Goal: Find contact information: Find contact information

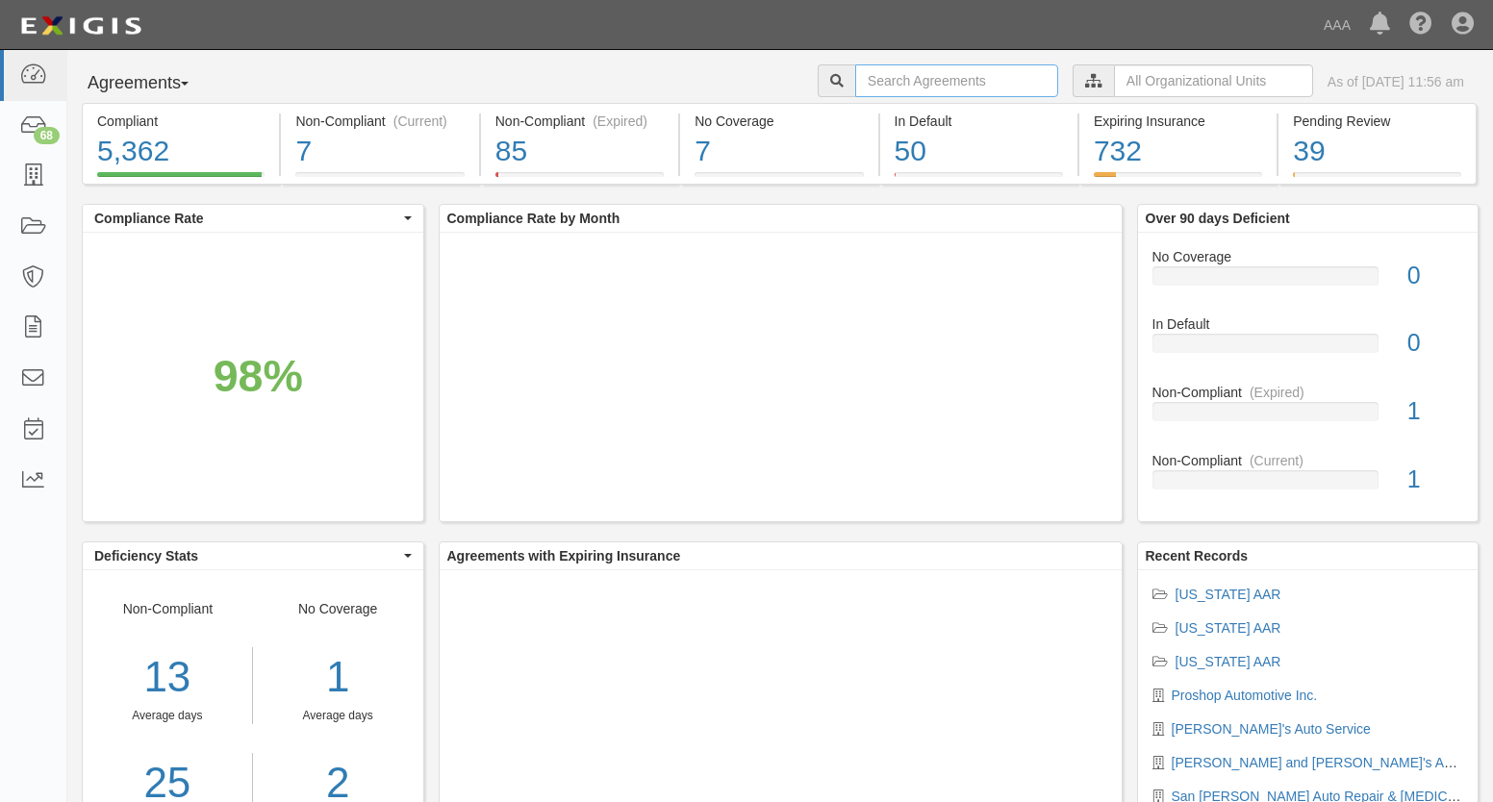
click at [915, 78] on input "text" at bounding box center [956, 80] width 203 height 33
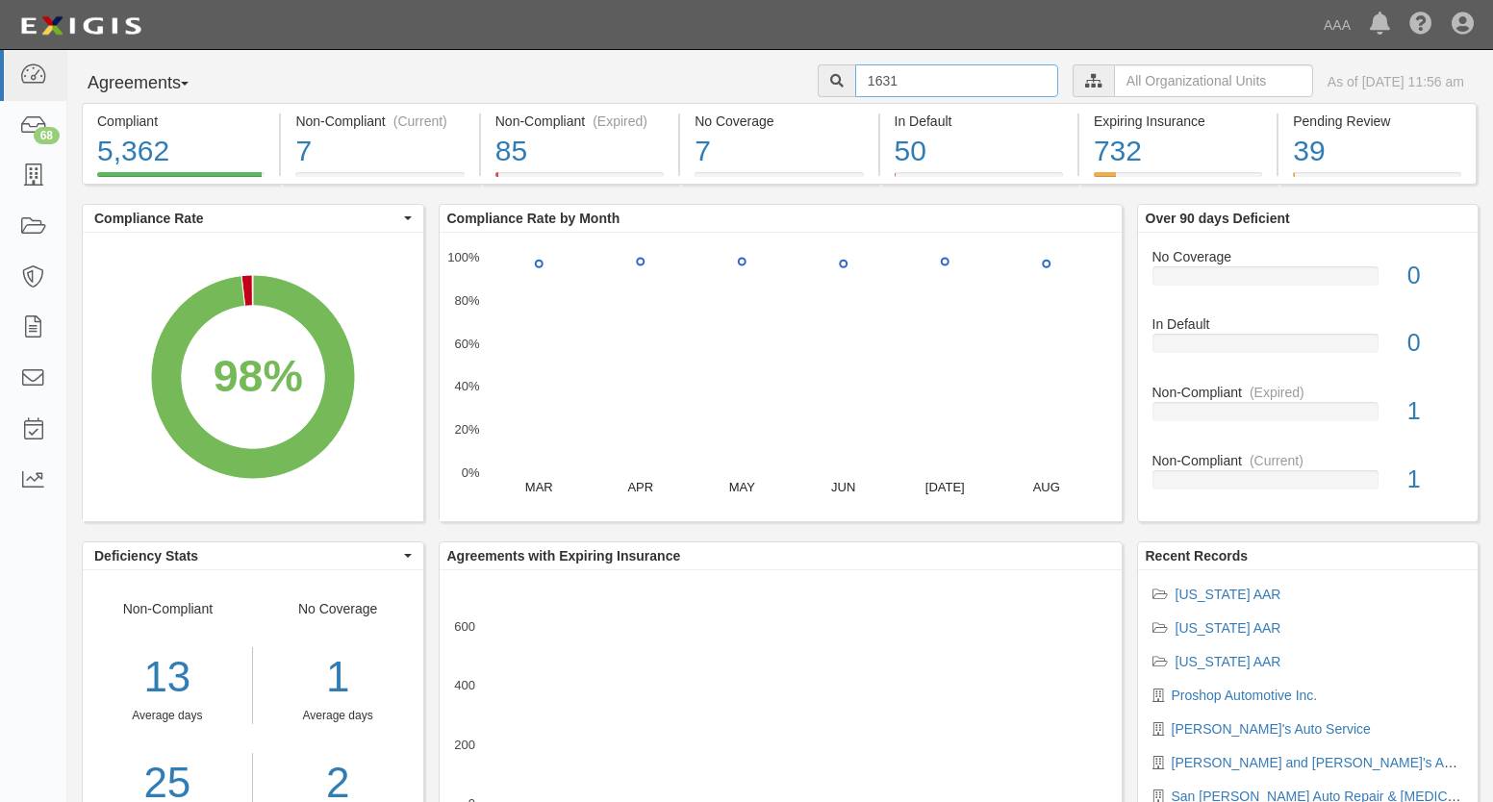
type input "1631"
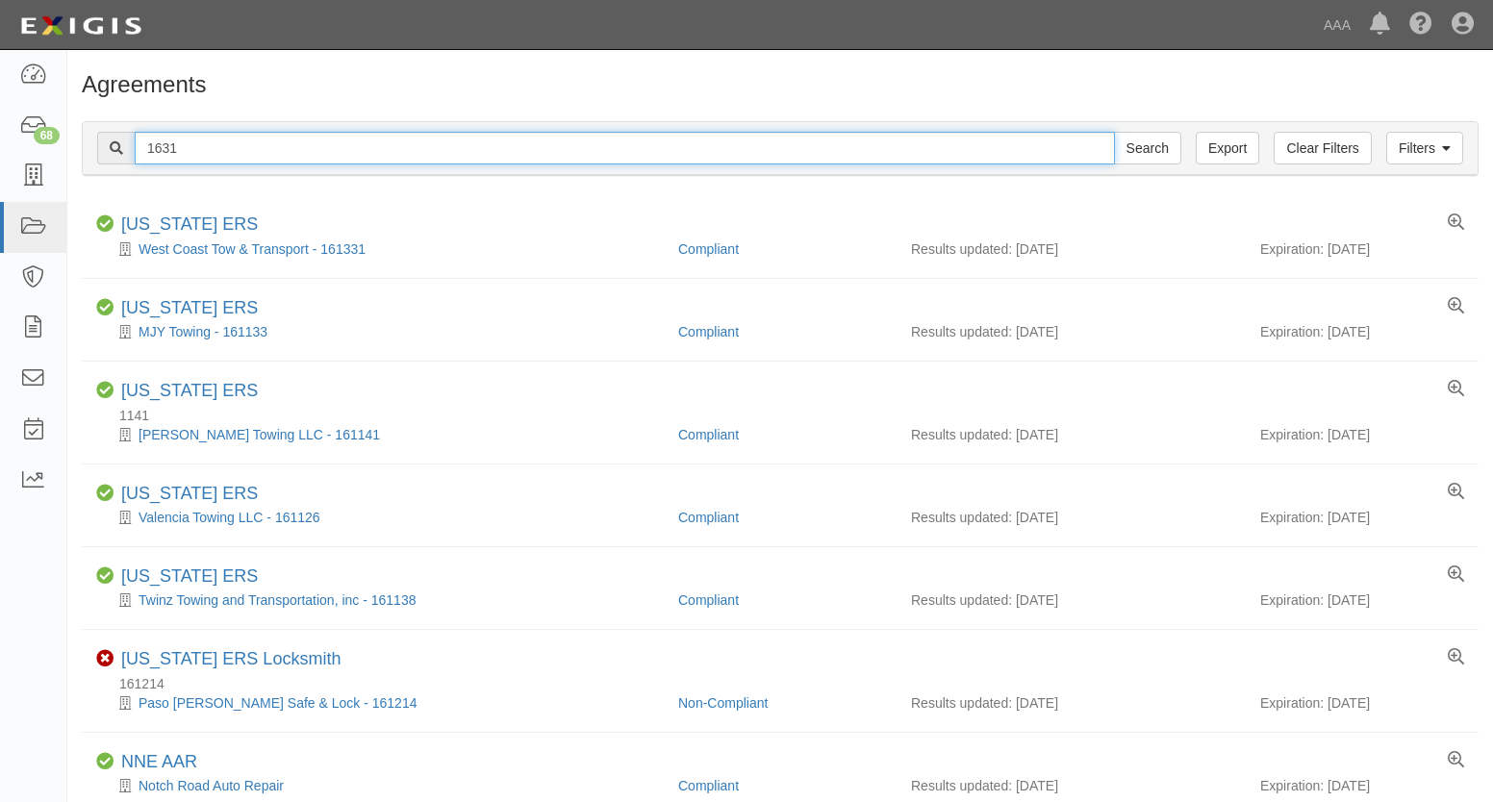
click at [193, 147] on input "1631" at bounding box center [625, 148] width 980 height 33
type input "1631 [PERSON_NAME]'s automotive"
click at [1114, 132] on input "Search" at bounding box center [1147, 148] width 67 height 33
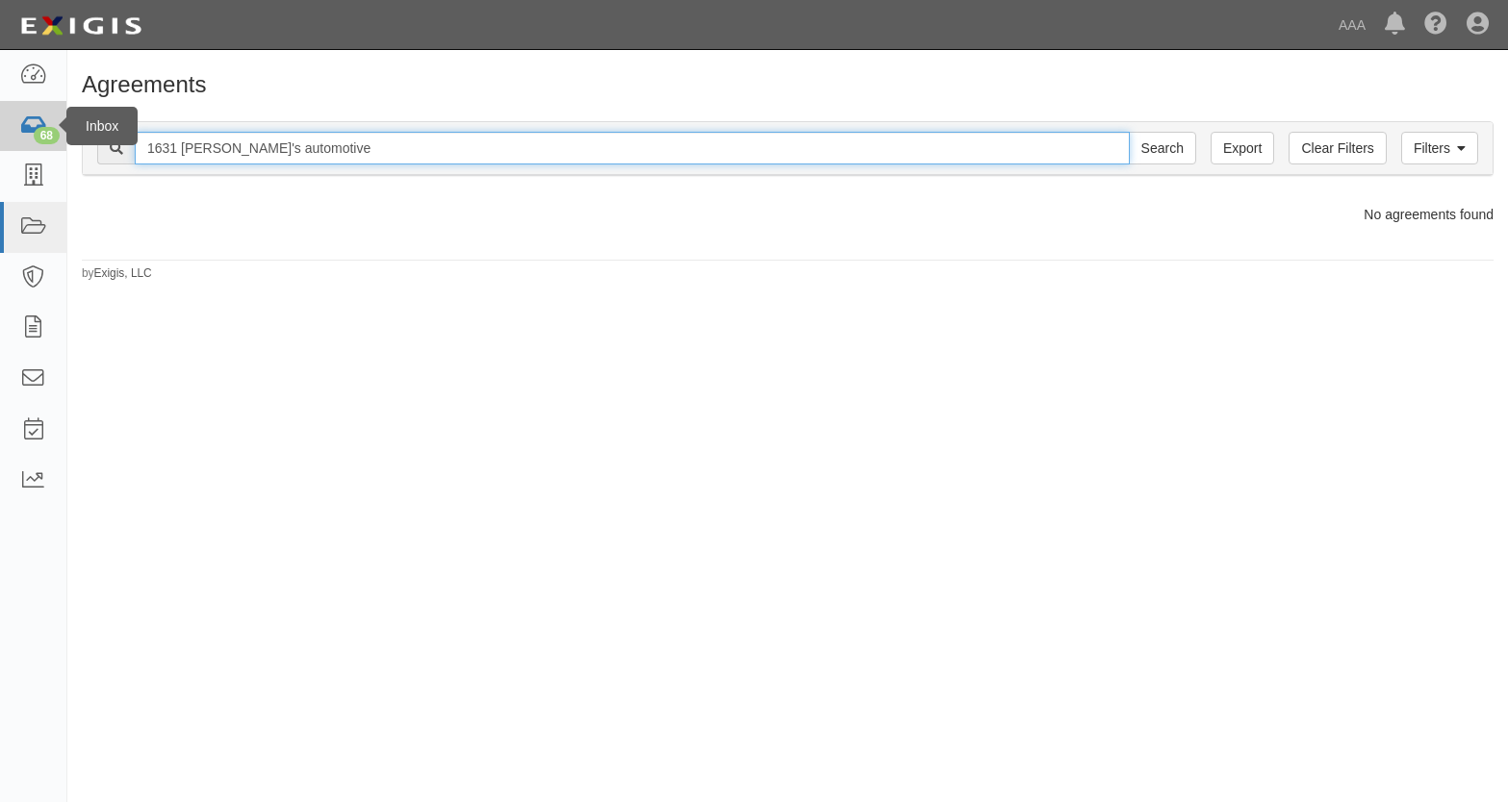
drag, startPoint x: 175, startPoint y: 143, endPoint x: 16, endPoint y: 115, distance: 161.2
click at [16, 115] on body "Toggle navigation Dashboard 68 Inbox Parties Agreements Coverages Documents Mes…" at bounding box center [754, 390] width 1508 height 780
type input "[PERSON_NAME]'s automotive"
click at [1129, 132] on input "Search" at bounding box center [1162, 148] width 67 height 33
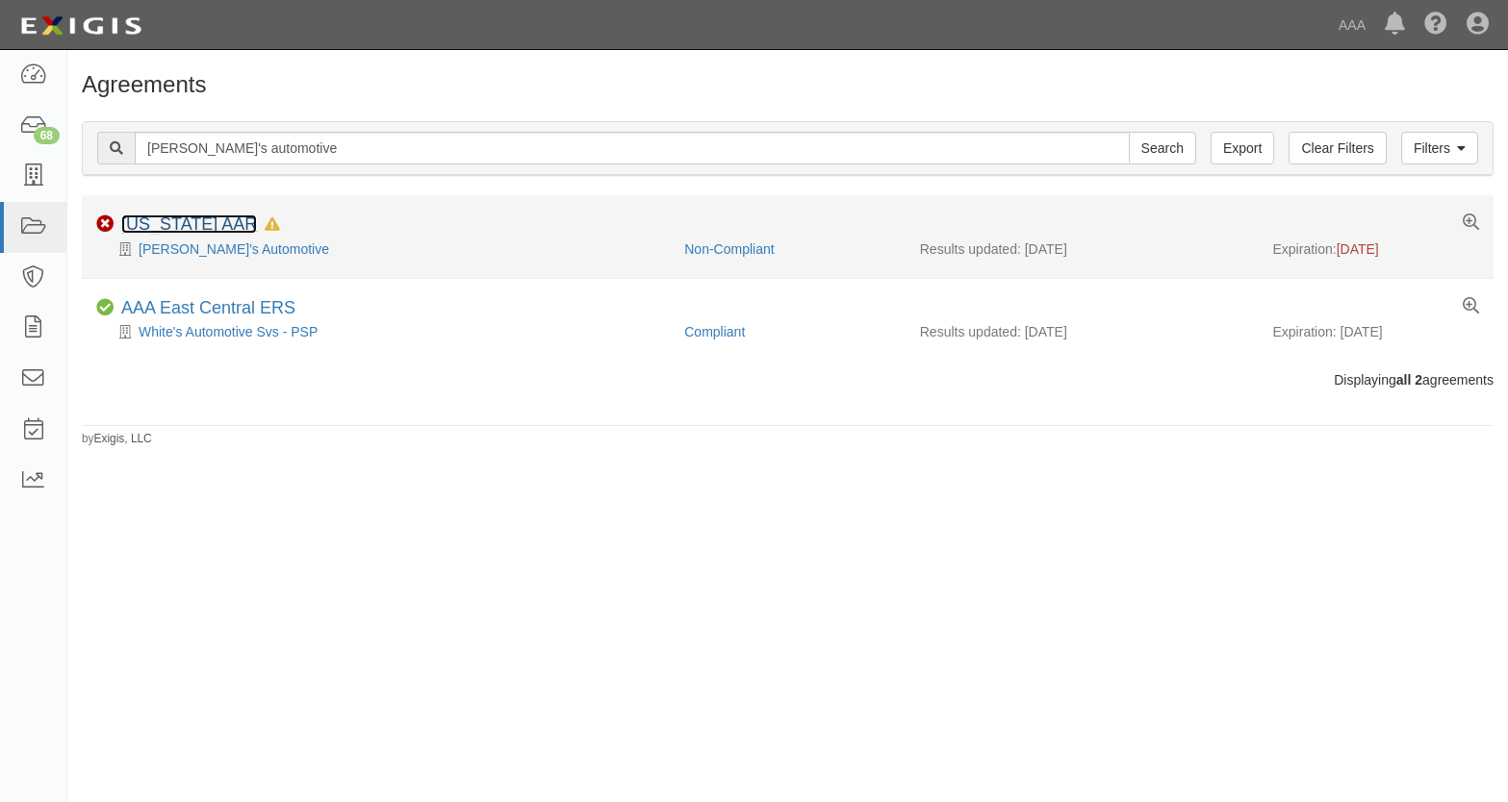
click at [170, 231] on link "[US_STATE] AAR" at bounding box center [189, 224] width 136 height 19
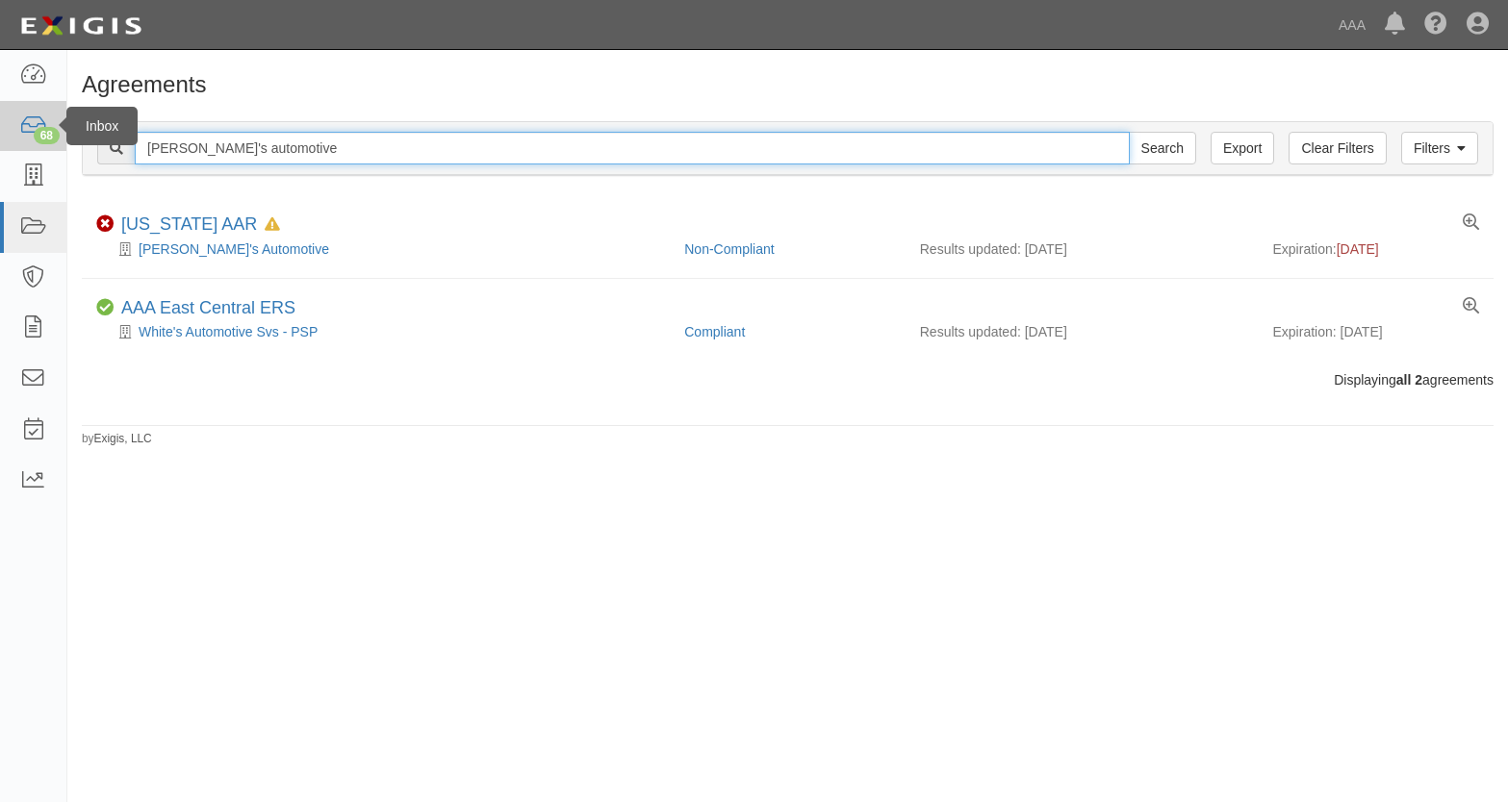
drag, startPoint x: 128, startPoint y: 130, endPoint x: 57, endPoint y: 123, distance: 71.5
click at [98, 129] on div "Filters Clear Filters Export pete's automotive Search Filters" at bounding box center [788, 148] width 1410 height 53
type input "cherry valley autmotive"
click at [1129, 132] on input "Search" at bounding box center [1162, 148] width 67 height 33
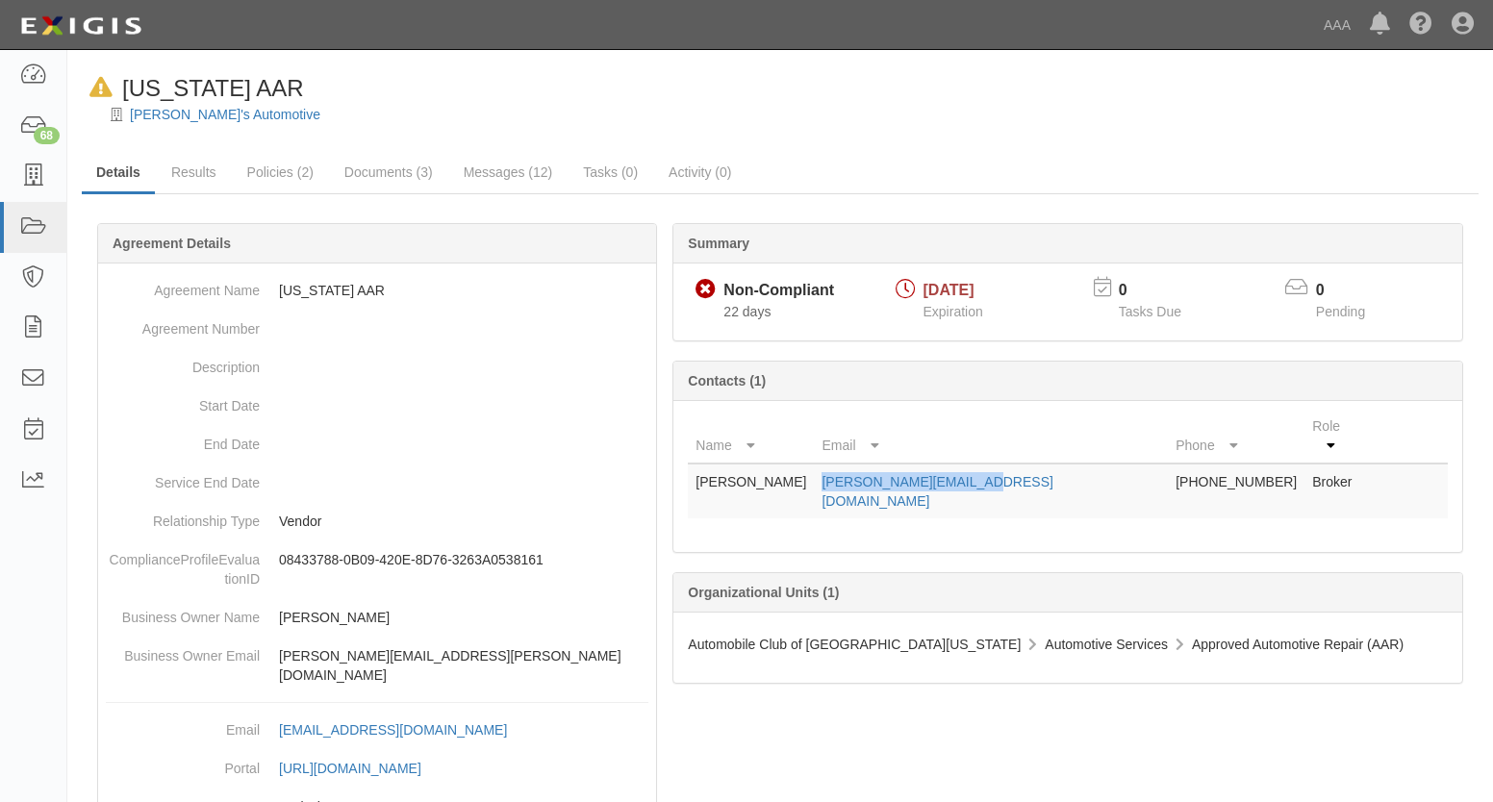
drag, startPoint x: 980, startPoint y: 460, endPoint x: 819, endPoint y: 455, distance: 160.8
click at [819, 464] on td "michelle@motzrusin.com" at bounding box center [991, 491] width 354 height 55
drag, startPoint x: 819, startPoint y: 455, endPoint x: 842, endPoint y: 464, distance: 24.7
copy link "michelle@motzrusin.com"
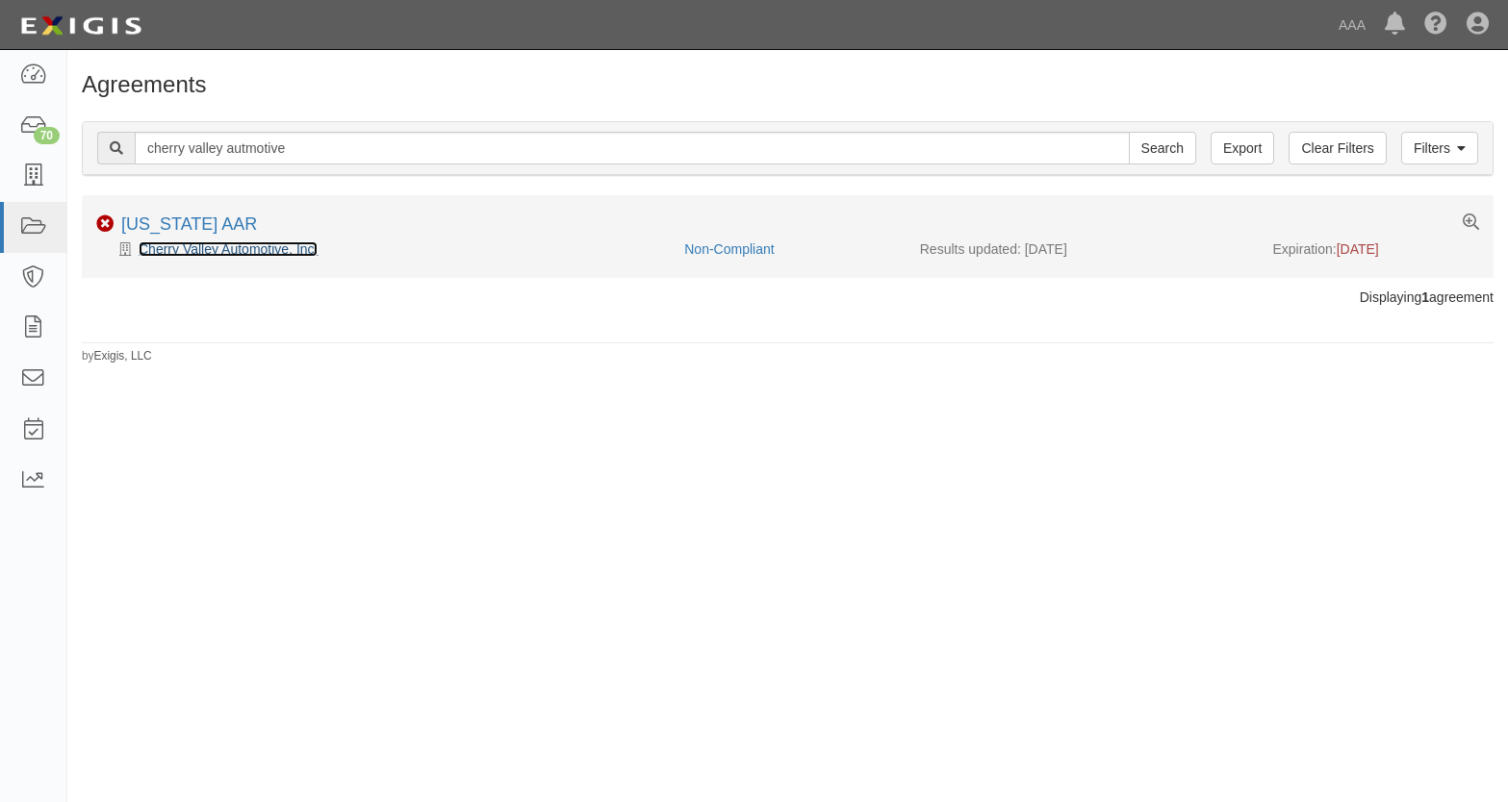
click at [216, 252] on link "Cherry Valley Automotive, Inc." at bounding box center [228, 249] width 179 height 15
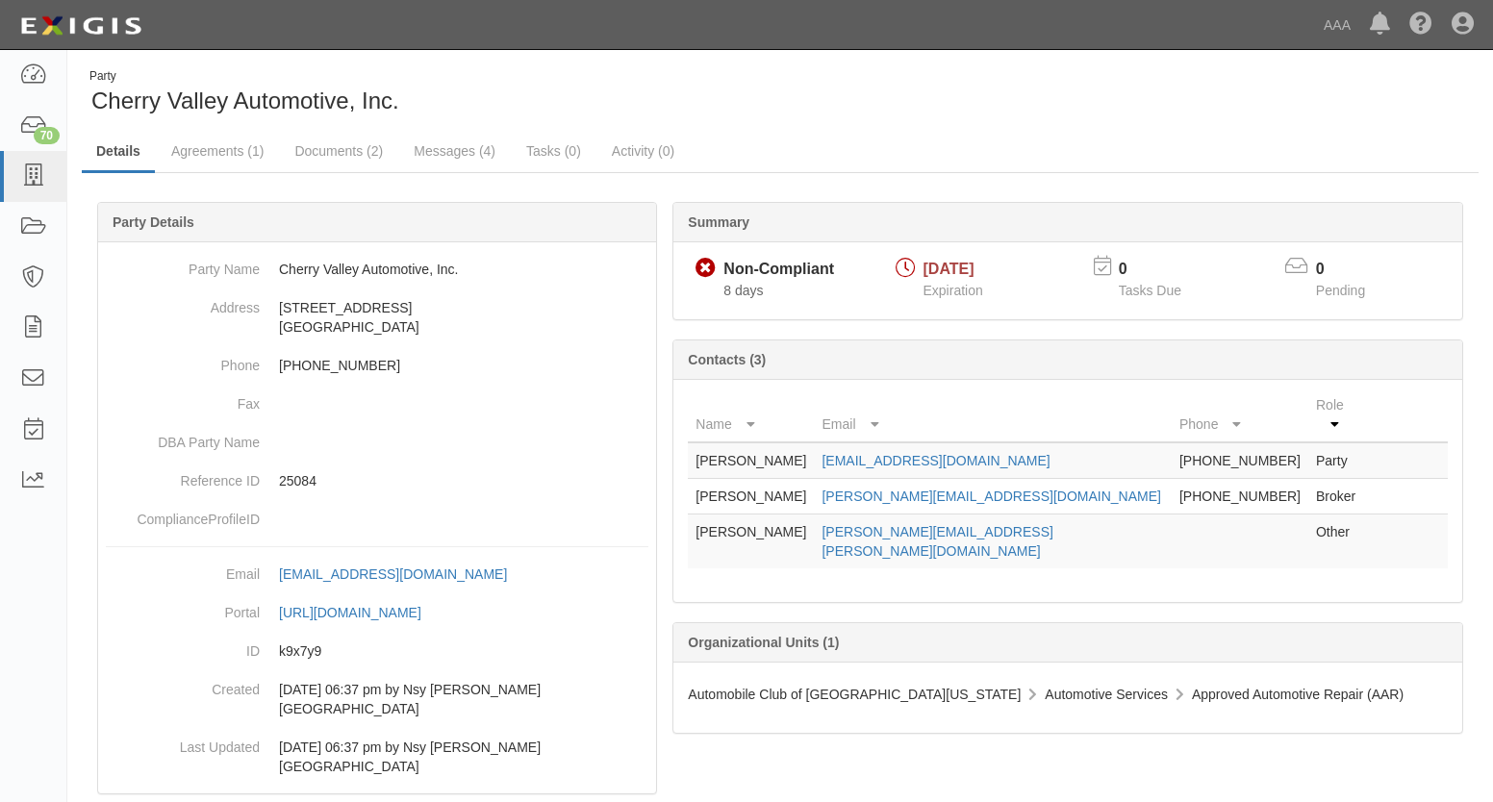
scroll to position [5, 0]
drag, startPoint x: 1022, startPoint y: 479, endPoint x: 851, endPoint y: 482, distance: 171.3
click at [851, 482] on tr "Raul Cano-Rogers raul@whinsurance.com 760-325-2526 Broker" at bounding box center [1068, 496] width 760 height 36
drag, startPoint x: 851, startPoint y: 482, endPoint x: 884, endPoint y: 478, distance: 33.9
drag, startPoint x: 1071, startPoint y: 441, endPoint x: 865, endPoint y: 441, distance: 205.9
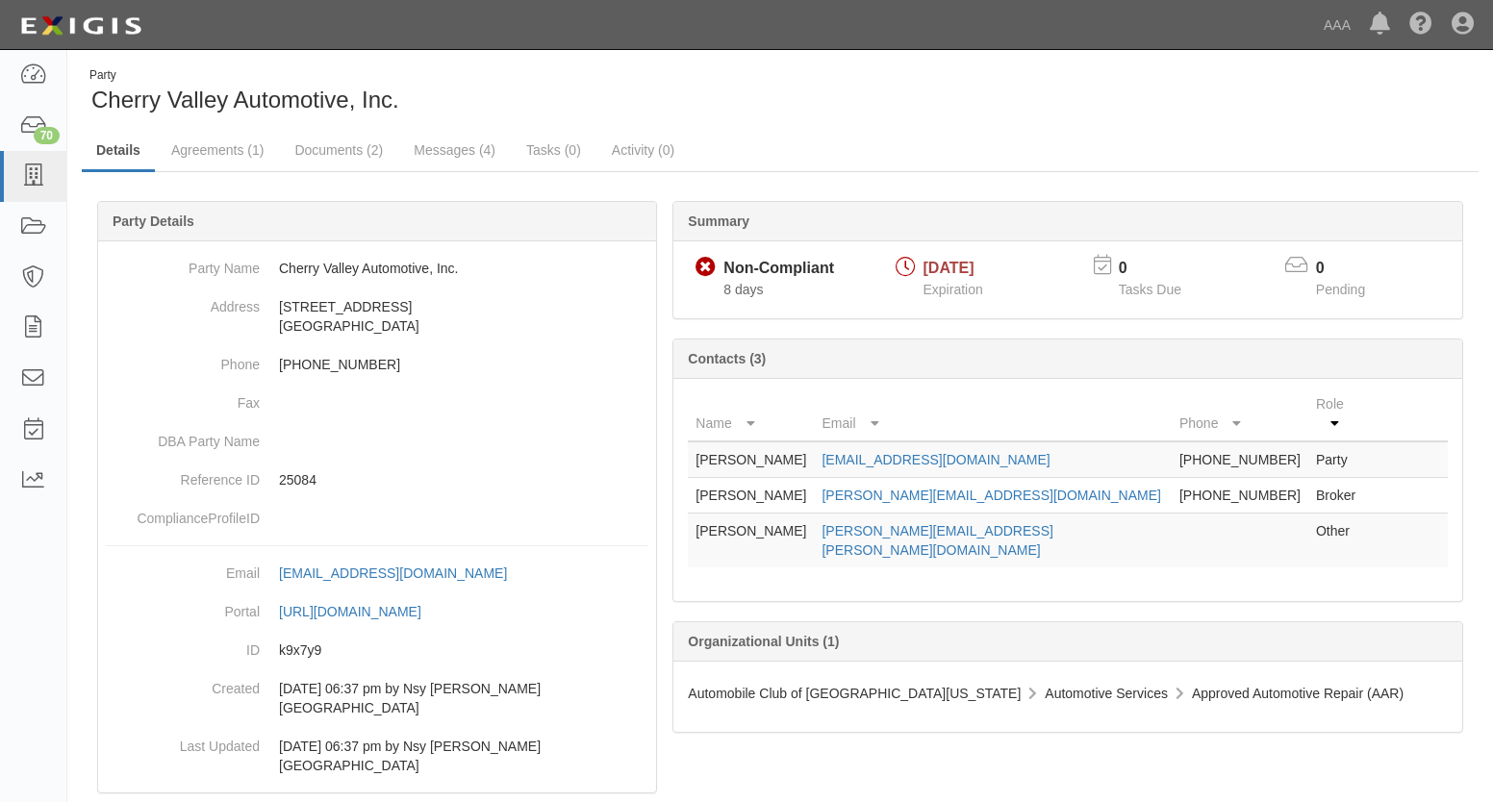
click at [865, 442] on td "cherryvalleyautoinc@gmail.com" at bounding box center [992, 460] width 357 height 37
drag, startPoint x: 865, startPoint y: 441, endPoint x: 881, endPoint y: 440, distance: 16.4
